Goal: Task Accomplishment & Management: Complete application form

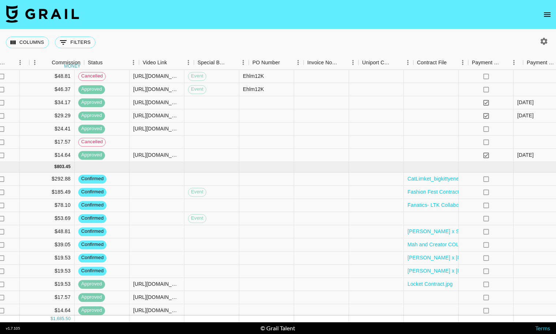
scroll to position [73, 521]
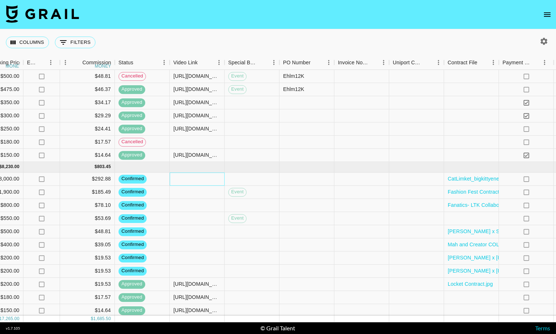
click at [192, 177] on div at bounding box center [197, 179] width 55 height 13
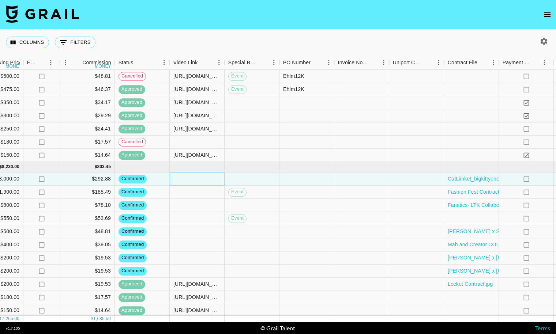
click at [192, 177] on div at bounding box center [197, 179] width 55 height 13
type input "https://www.tiktok.com/@bigkittyenergy/video/7559634640672247054?_r=1&_t=ZT-90R…"
click at [246, 178] on div at bounding box center [251, 179] width 55 height 13
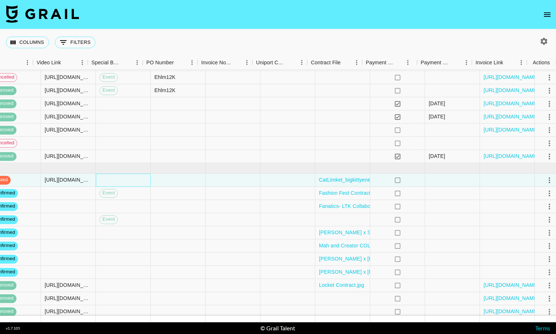
scroll to position [74, 658]
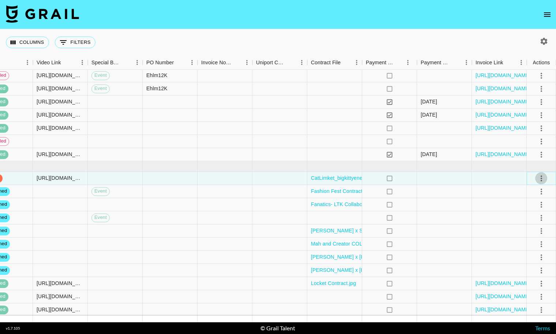
click at [539, 177] on icon "select merge strategy" at bounding box center [541, 178] width 9 height 9
click at [528, 244] on div "Approve" at bounding box center [525, 246] width 22 height 9
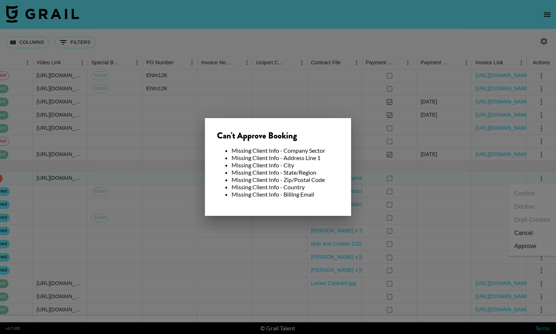
click at [329, 184] on li "Missing Client Info - Country" at bounding box center [284, 187] width 107 height 7
click at [133, 179] on div at bounding box center [278, 167] width 556 height 334
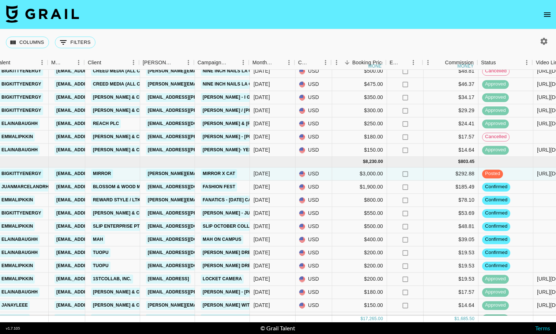
scroll to position [80, 156]
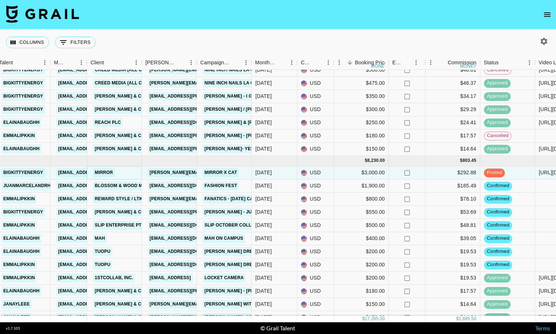
click at [110, 172] on link "Mirror" at bounding box center [104, 172] width 22 height 9
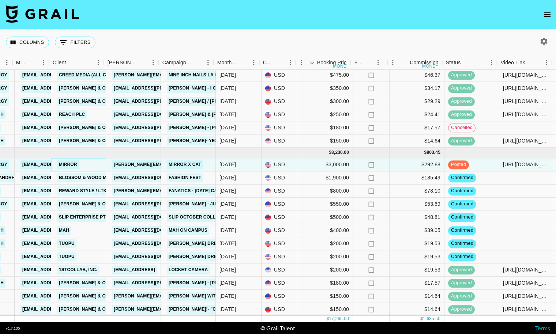
scroll to position [88, 200]
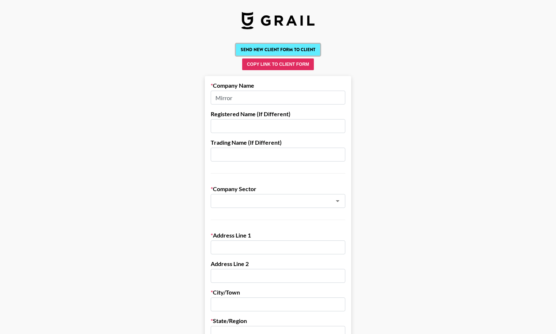
click at [285, 46] on button "Send New Client Form to Client" at bounding box center [278, 50] width 84 height 12
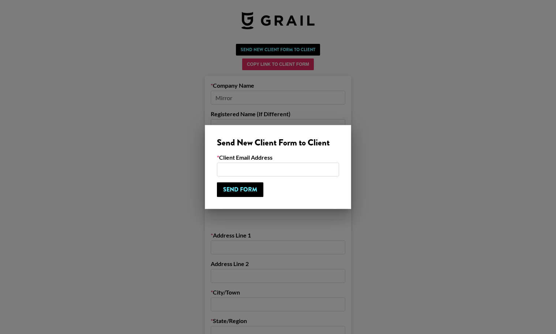
click at [275, 169] on input "email" at bounding box center [278, 170] width 122 height 14
type input "[PERSON_NAME][EMAIL_ADDRESS][DOMAIN_NAME]"
click at [247, 189] on input "Send Form" at bounding box center [240, 189] width 46 height 15
